Goal: Information Seeking & Learning: Learn about a topic

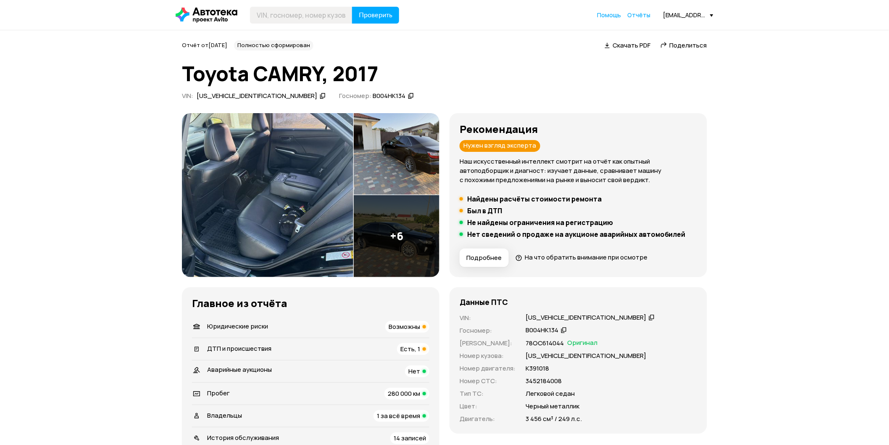
click at [409, 345] on span "Есть, 1" at bounding box center [410, 348] width 20 height 9
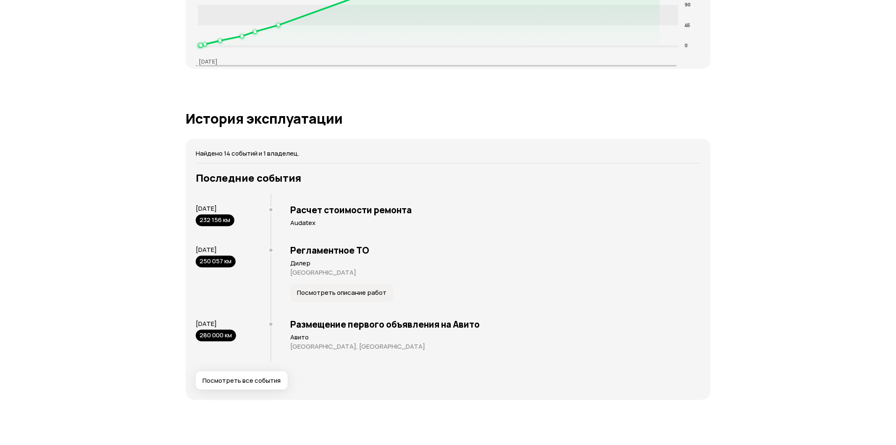
scroll to position [1514, 0]
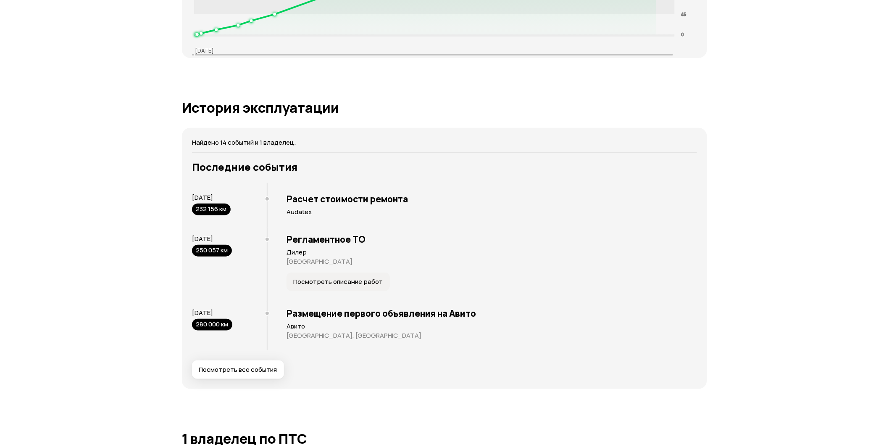
click at [285, 195] on div "Расчет стоимости ремонта Audatex" at bounding box center [482, 205] width 430 height 45
click at [335, 277] on span "Посмотреть описание работ" at bounding box center [338, 281] width 90 height 8
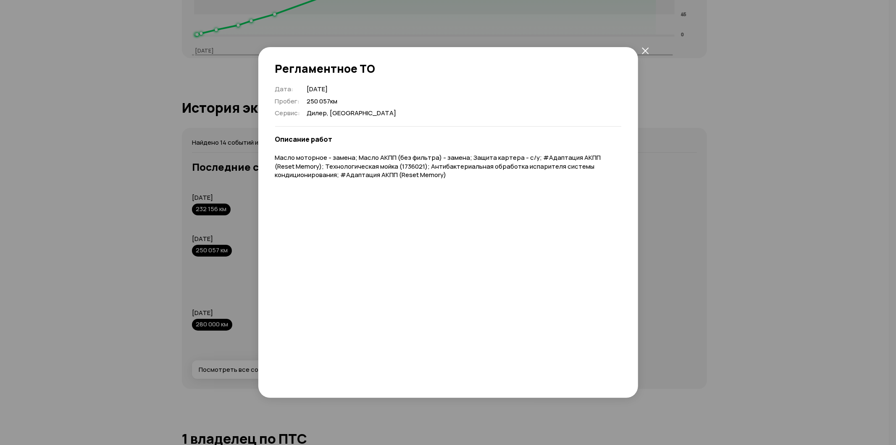
click at [644, 51] on icon "закрыть" at bounding box center [645, 50] width 7 height 7
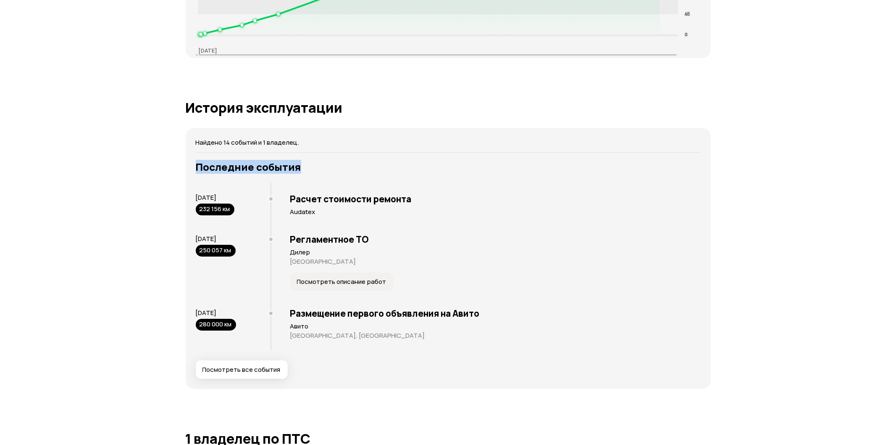
drag, startPoint x: 695, startPoint y: 119, endPoint x: 471, endPoint y: 167, distance: 228.7
click at [472, 164] on article "История эксплуатации Найдено 14 событий и 1 владелец. Последние события 21 нояб…" at bounding box center [448, 244] width 525 height 289
drag, startPoint x: 486, startPoint y: 92, endPoint x: 454, endPoint y: 138, distance: 55.3
click at [461, 130] on article "История эксплуатации Найдено 14 событий и 1 владелец. Последние события 21 нояб…" at bounding box center [448, 244] width 525 height 289
click at [791, 111] on div "Отчёт от 26 июля 2025 года Полностью сформирован   Скачать PDF   Поделиться Toy…" at bounding box center [448, 100] width 896 height 3169
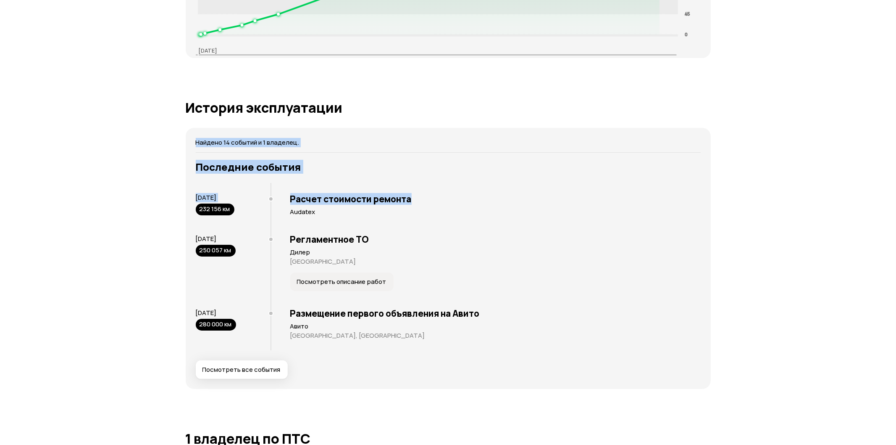
drag, startPoint x: 896, startPoint y: 179, endPoint x: 894, endPoint y: 119, distance: 59.7
click at [895, 92] on div "Отчёт от 26 июля 2025 года Полностью сформирован   Скачать PDF   Поделиться Toy…" at bounding box center [448, 100] width 896 height 3169
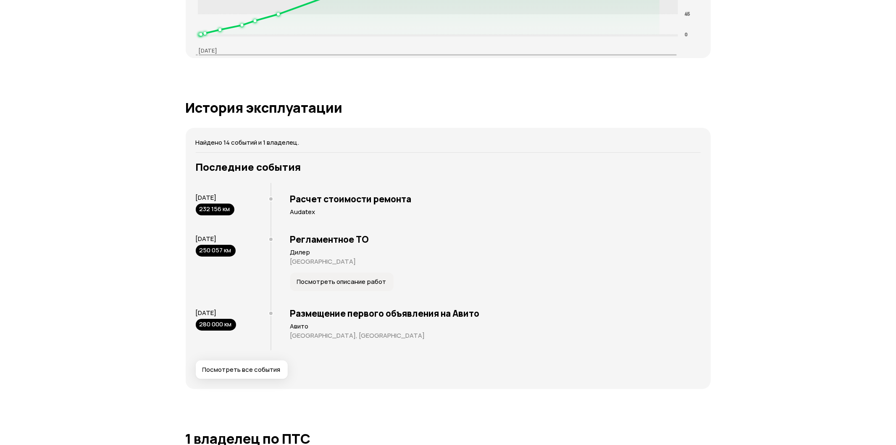
click at [895, 205] on div "Отчёт от 26 июля 2025 года Полностью сформирован   Скачать PDF   Поделиться Toy…" at bounding box center [448, 100] width 896 height 3169
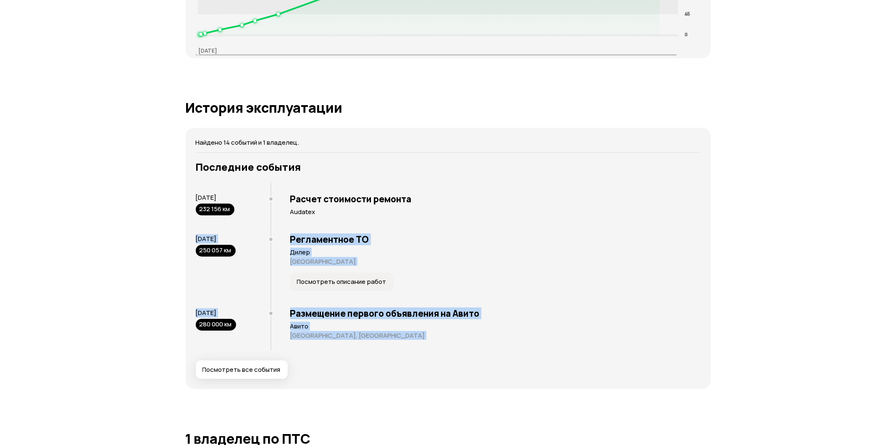
drag, startPoint x: 896, startPoint y: 355, endPoint x: 752, endPoint y: 242, distance: 183.4
click at [766, 236] on div "Отчёт от 26 июля 2025 года Полностью сформирован   Скачать PDF   Поделиться Toy…" at bounding box center [448, 100] width 896 height 3169
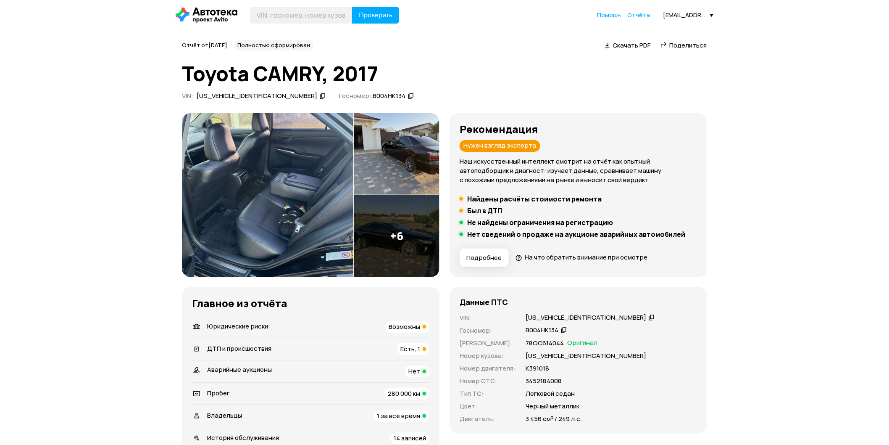
scroll to position [93, 0]
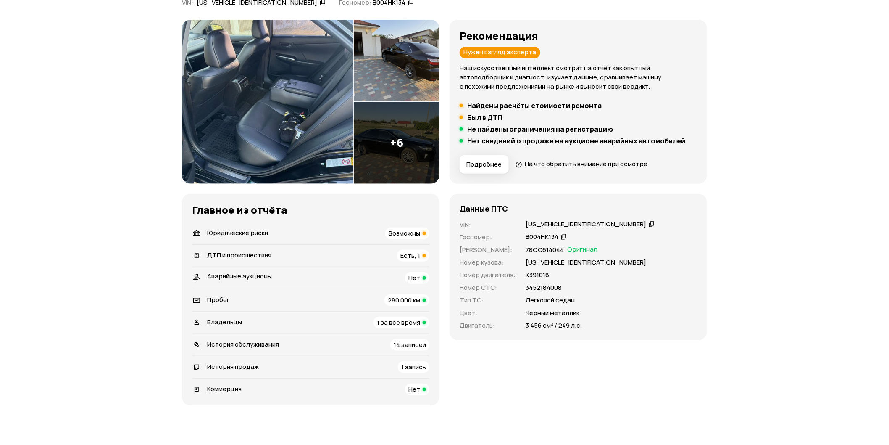
click at [397, 324] on span "1 за всё время" at bounding box center [398, 322] width 43 height 9
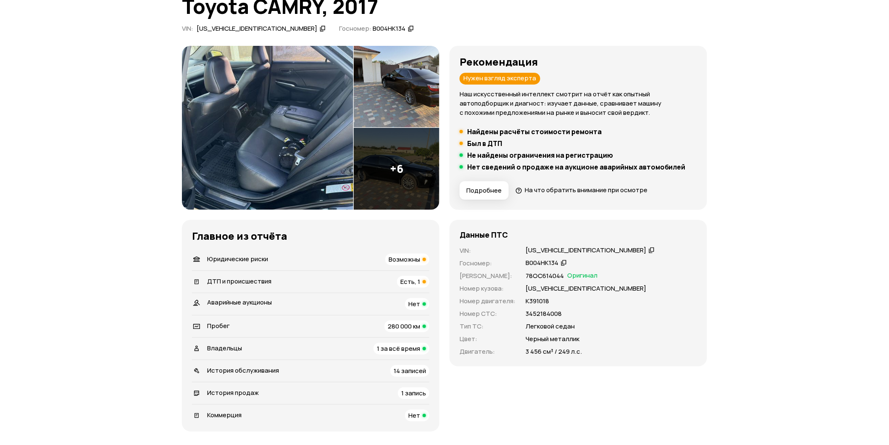
scroll to position [0, 0]
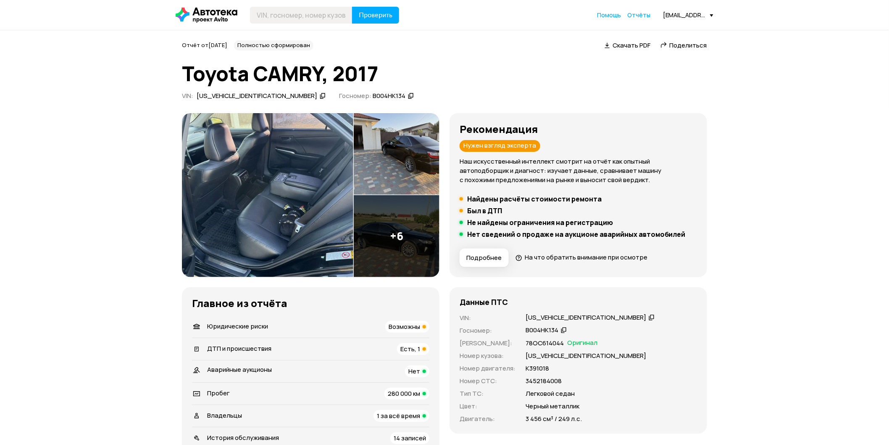
click at [282, 148] on img at bounding box center [267, 195] width 171 height 164
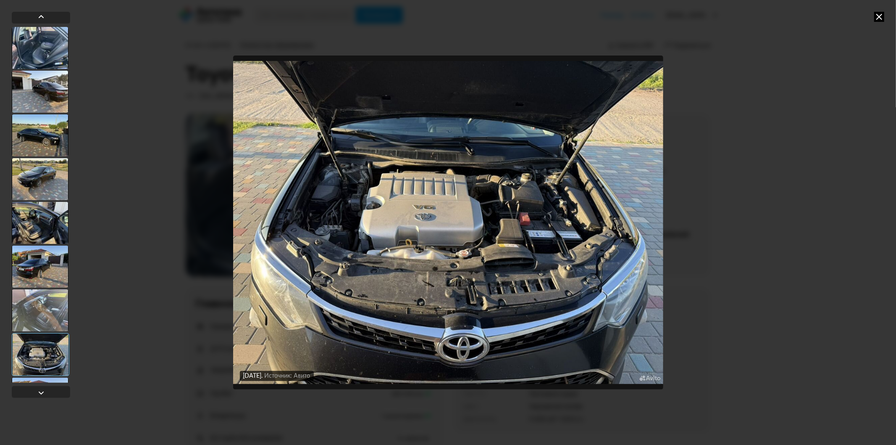
click at [880, 18] on icon at bounding box center [879, 17] width 10 height 10
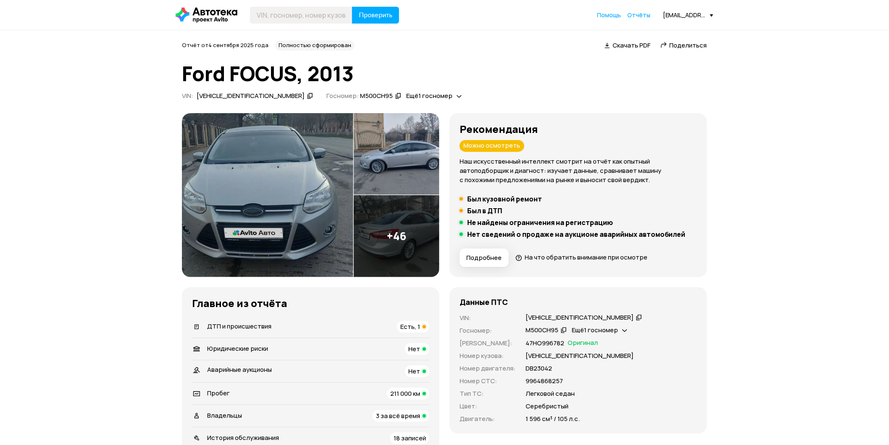
click at [279, 196] on img at bounding box center [267, 195] width 171 height 164
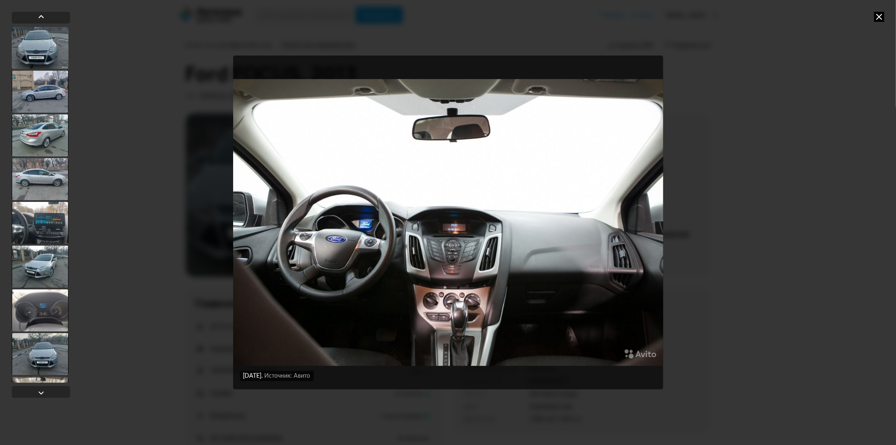
click at [877, 18] on icon at bounding box center [879, 17] width 10 height 10
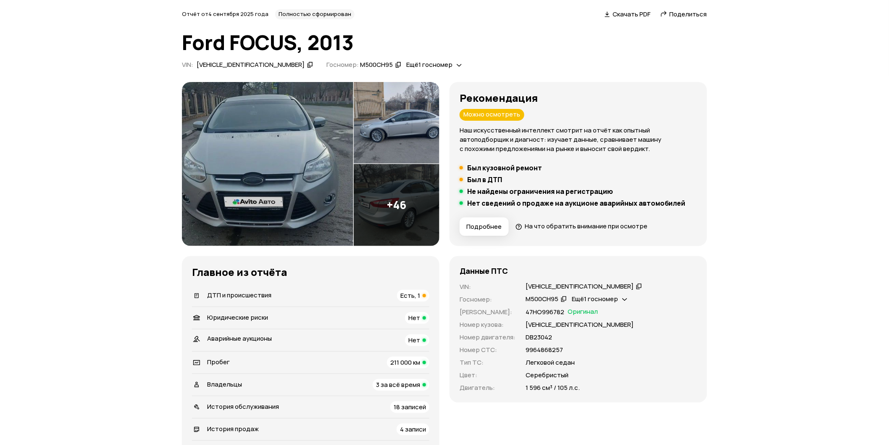
scroll to position [47, 0]
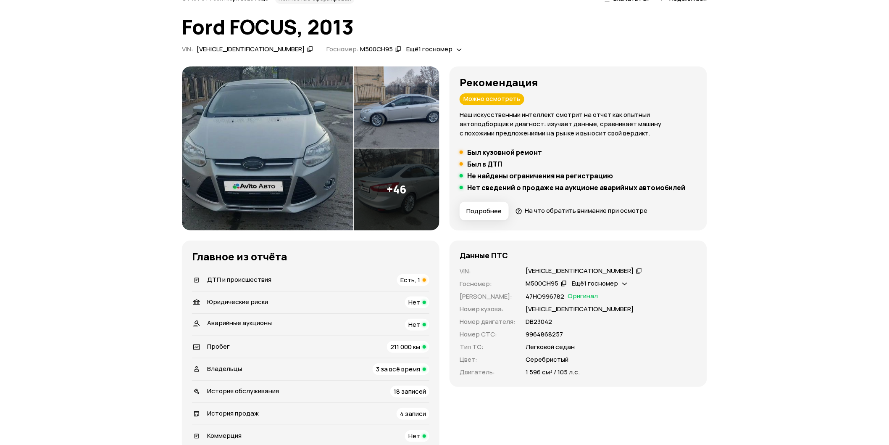
click at [411, 279] on span "Есть, 1" at bounding box center [410, 279] width 20 height 9
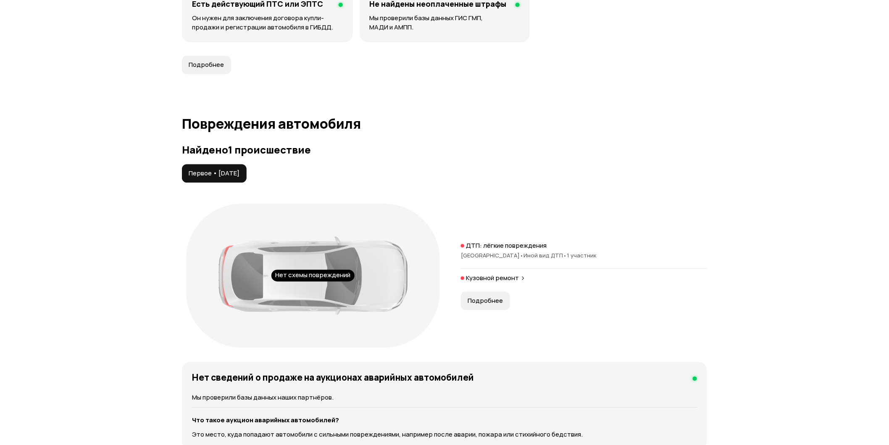
scroll to position [871, 0]
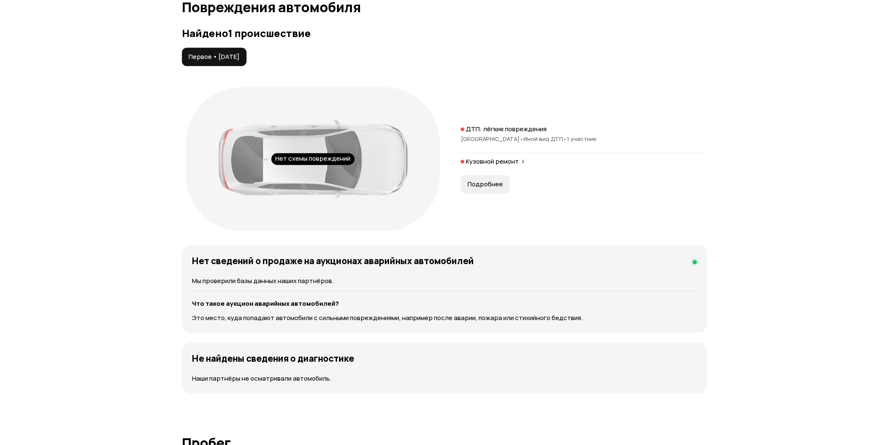
click at [499, 161] on p "Кузовной ремонт" at bounding box center [492, 161] width 53 height 8
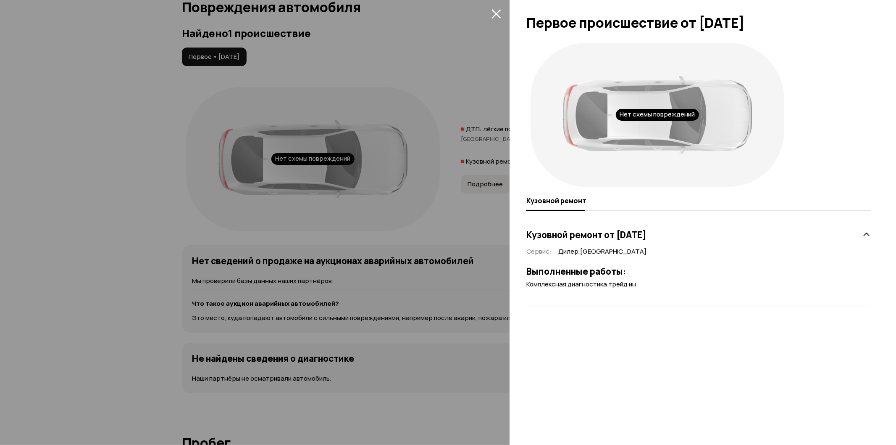
click at [455, 134] on div at bounding box center [448, 222] width 896 height 445
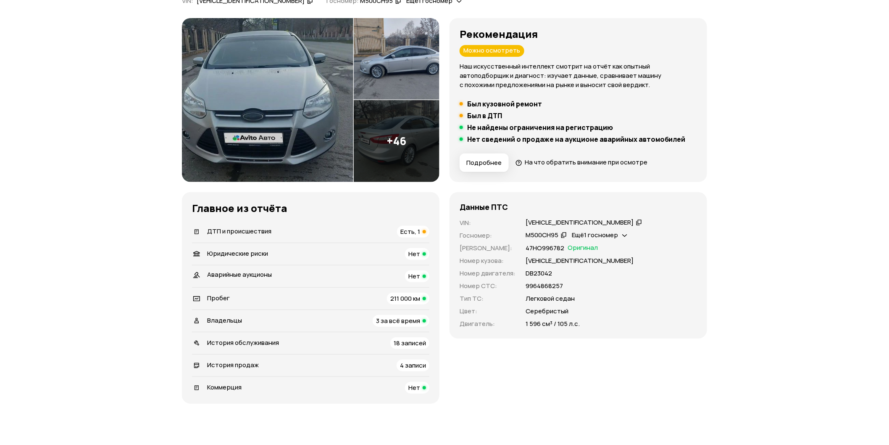
scroll to position [0, 0]
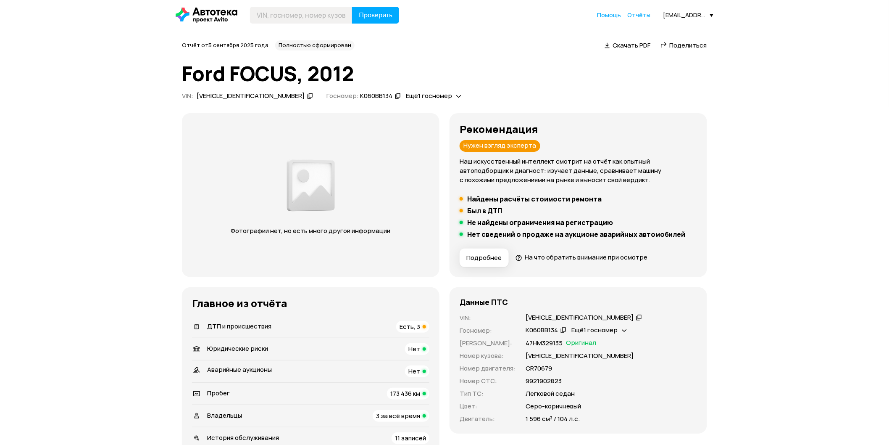
click at [410, 323] on span "Есть, 3" at bounding box center [410, 326] width 21 height 9
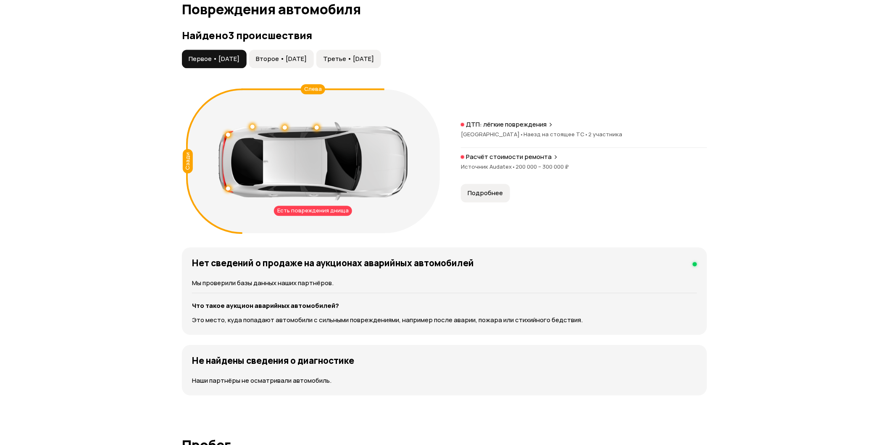
scroll to position [871, 0]
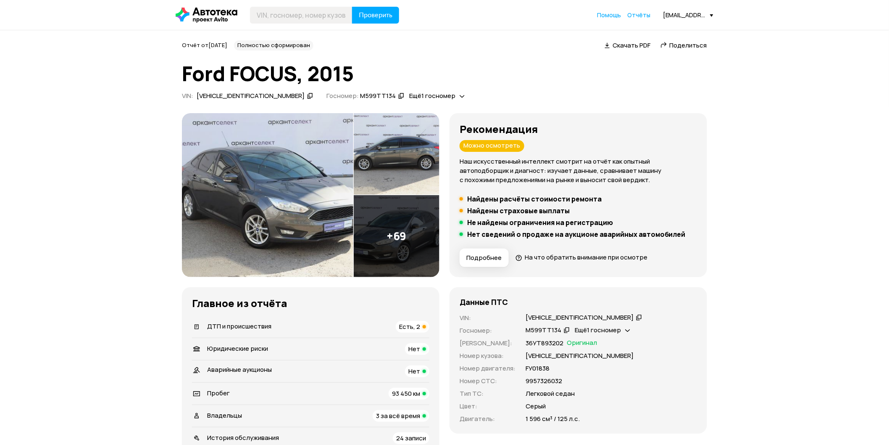
click at [416, 326] on span "Есть, 2" at bounding box center [409, 326] width 21 height 9
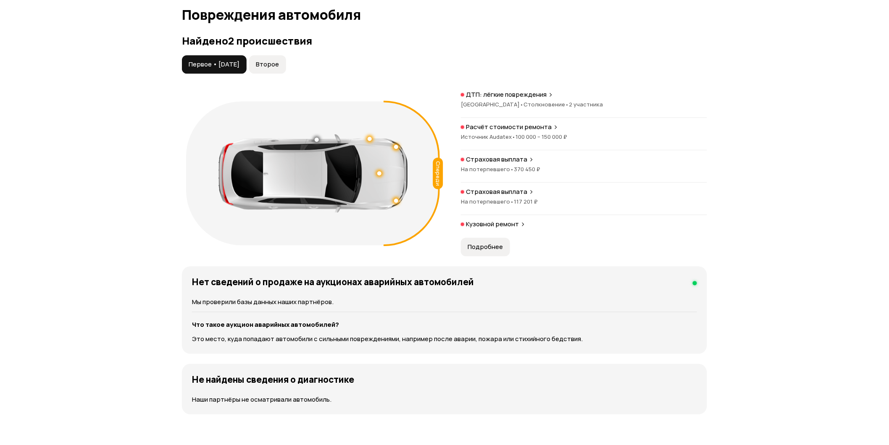
scroll to position [871, 0]
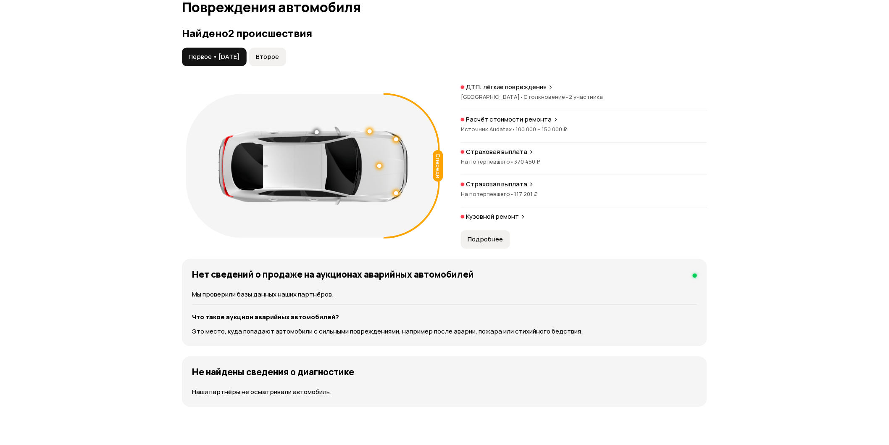
click at [286, 58] on button "Второе" at bounding box center [267, 56] width 37 height 18
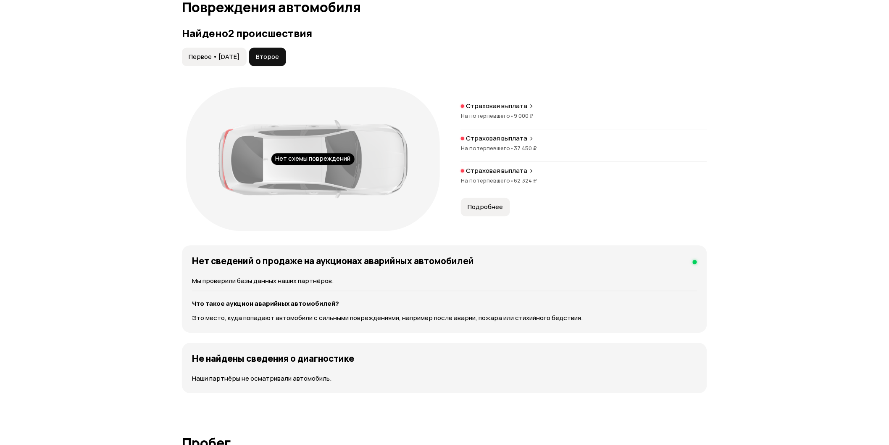
click at [212, 55] on span "Первое • [DATE]" at bounding box center [214, 57] width 51 height 8
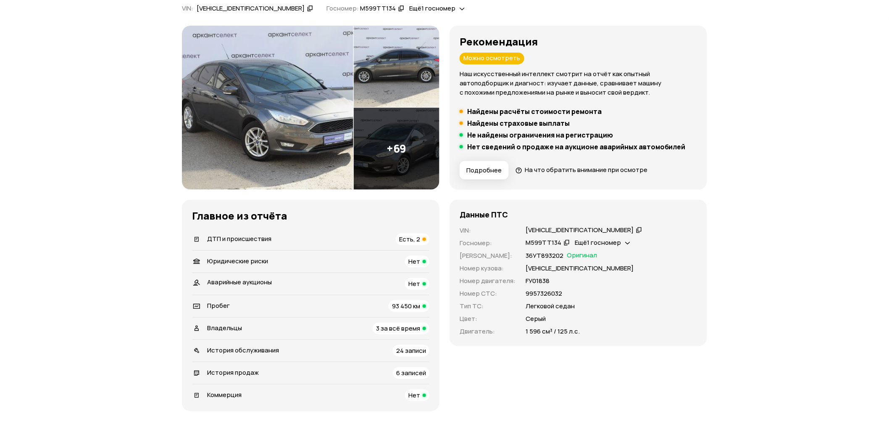
scroll to position [0, 0]
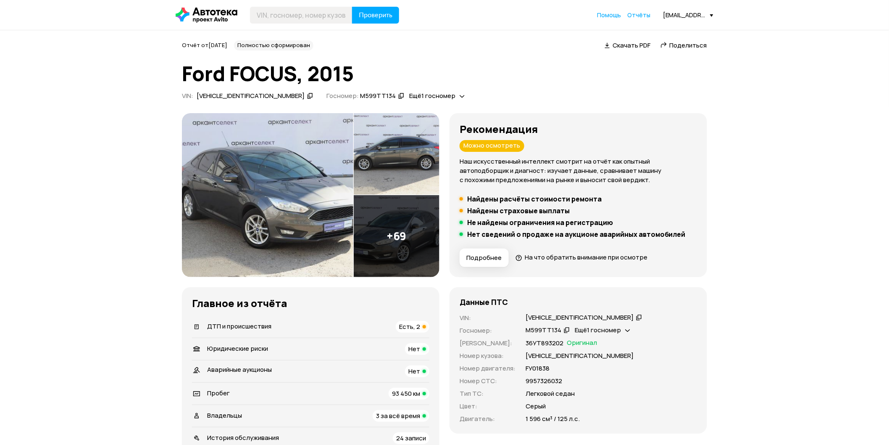
click at [273, 185] on img at bounding box center [267, 195] width 171 height 164
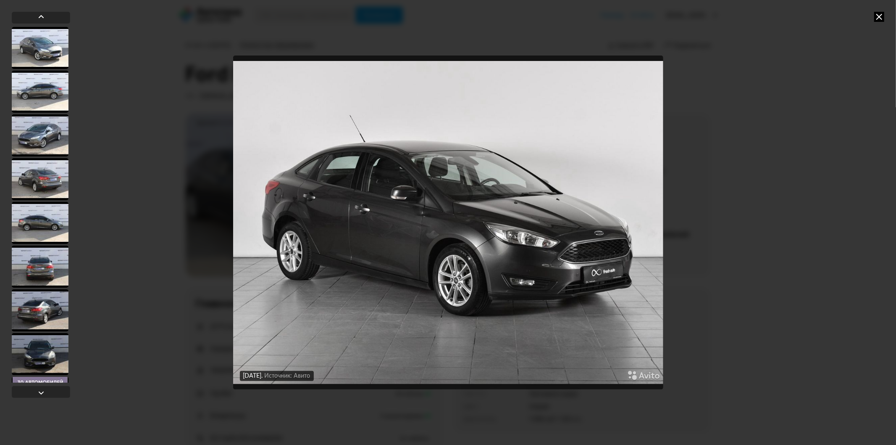
click at [884, 18] on icon at bounding box center [879, 17] width 10 height 10
